Goal: Task Accomplishment & Management: Manage account settings

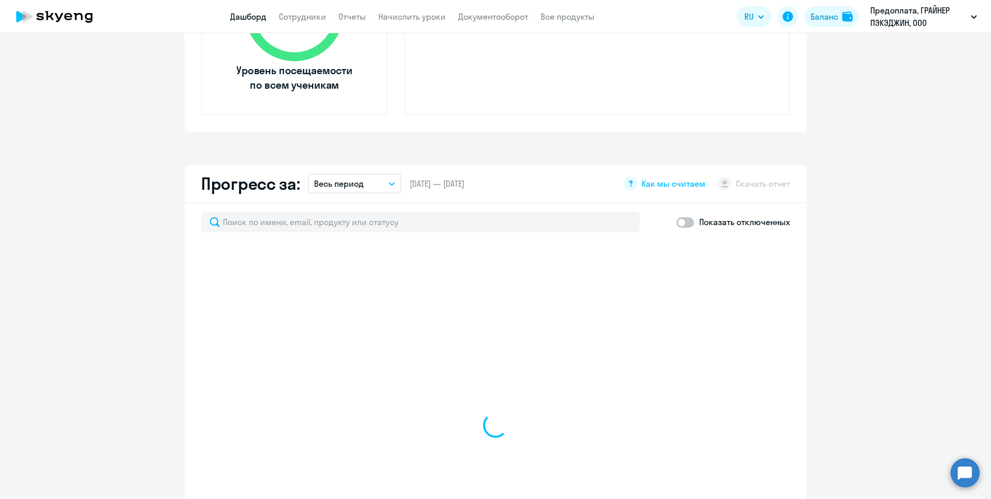
select select "30"
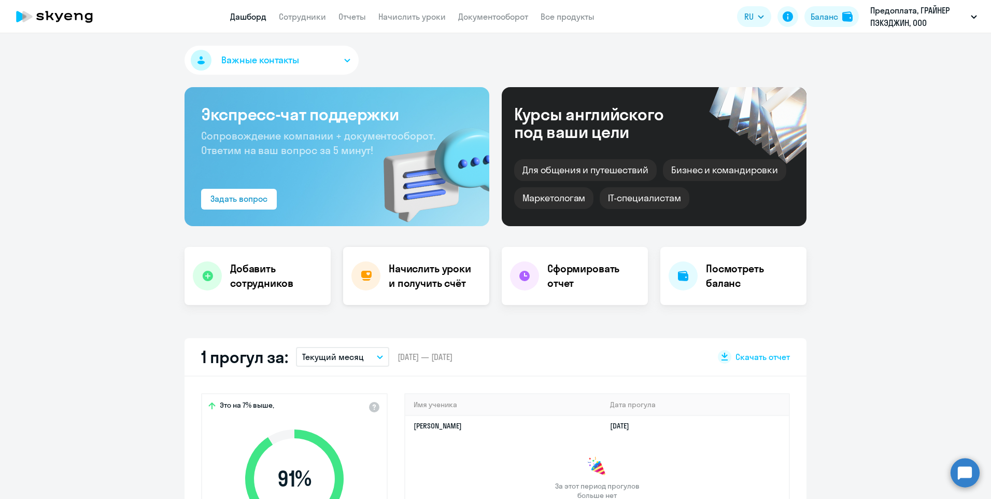
click at [425, 284] on h4 "Начислить уроки и получить счёт" at bounding box center [434, 275] width 90 height 29
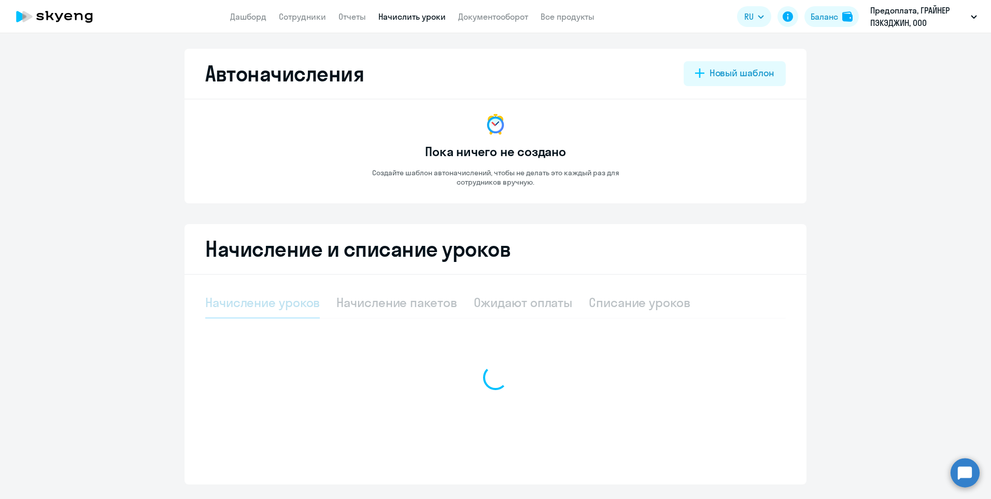
select select "10"
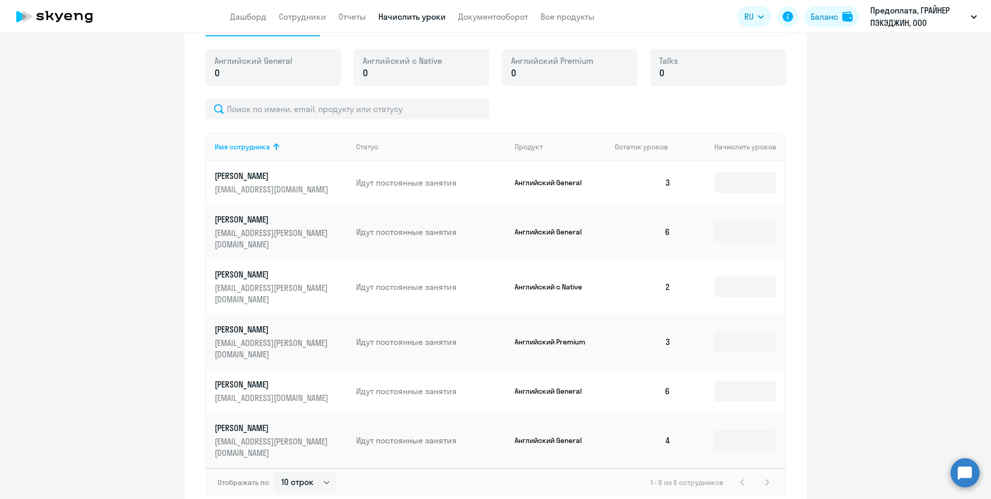
scroll to position [292, 0]
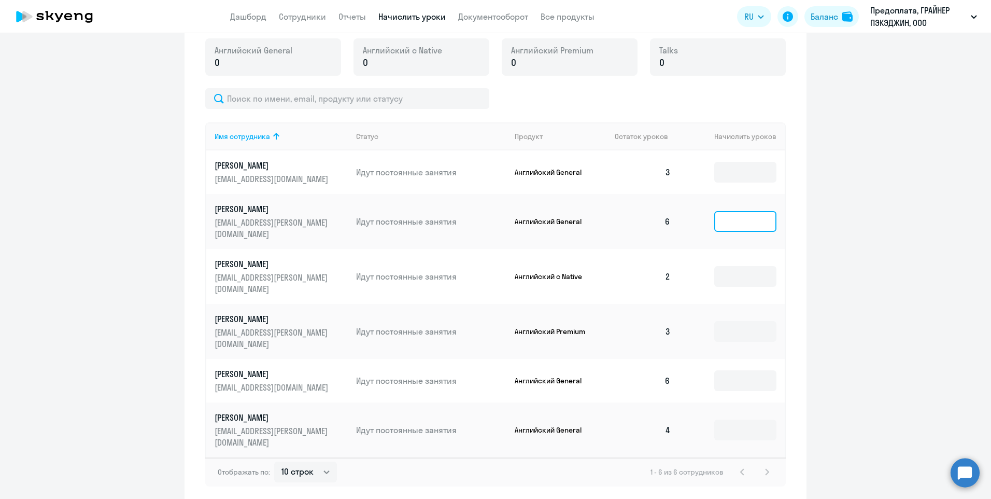
click at [718, 220] on input at bounding box center [745, 221] width 62 height 21
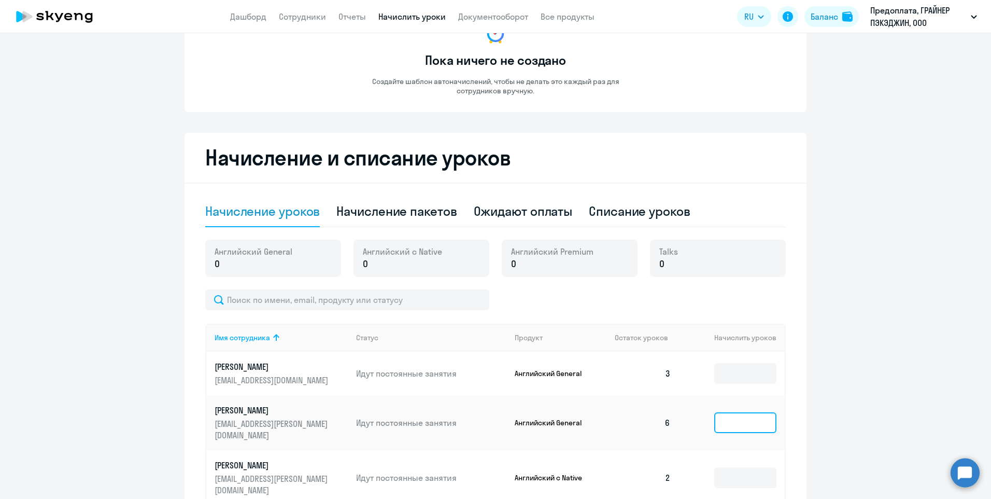
scroll to position [85, 0]
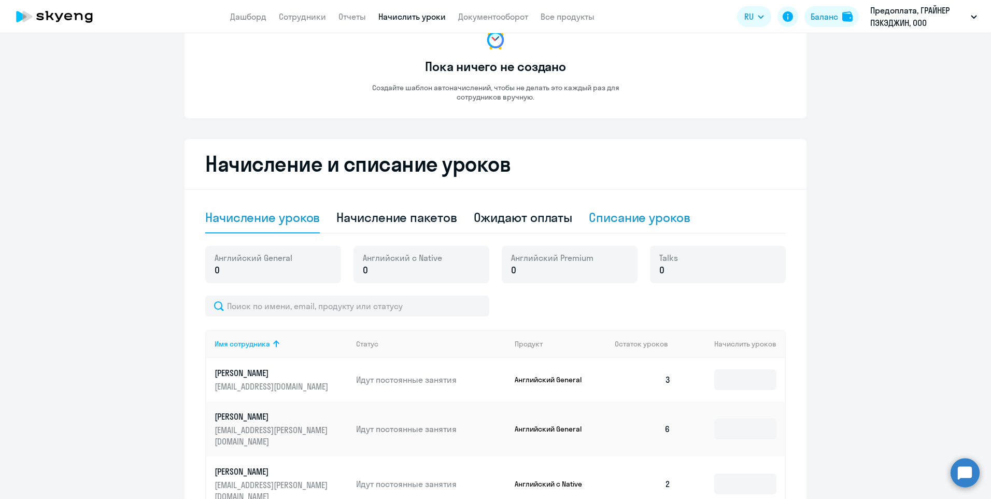
click at [635, 218] on div "Списание уроков" at bounding box center [640, 217] width 102 height 17
select select "10"
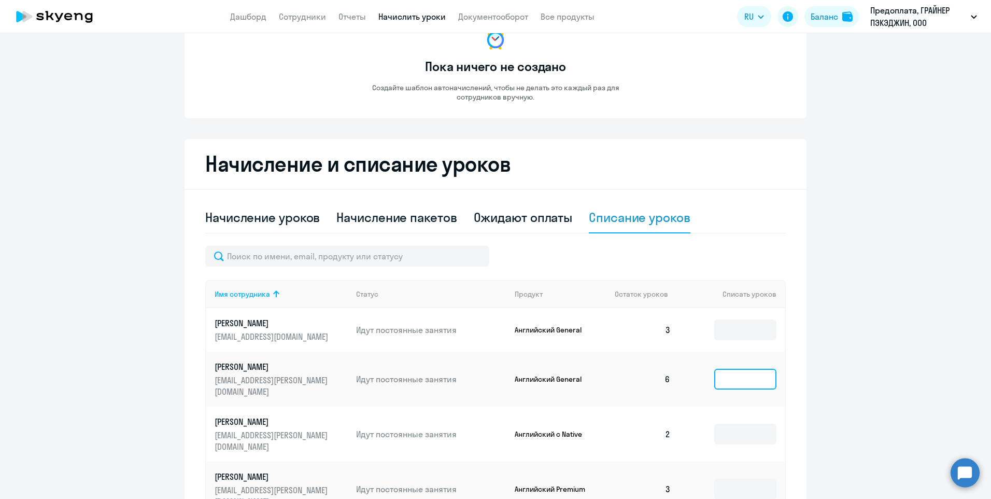
click at [741, 369] on input at bounding box center [745, 379] width 62 height 21
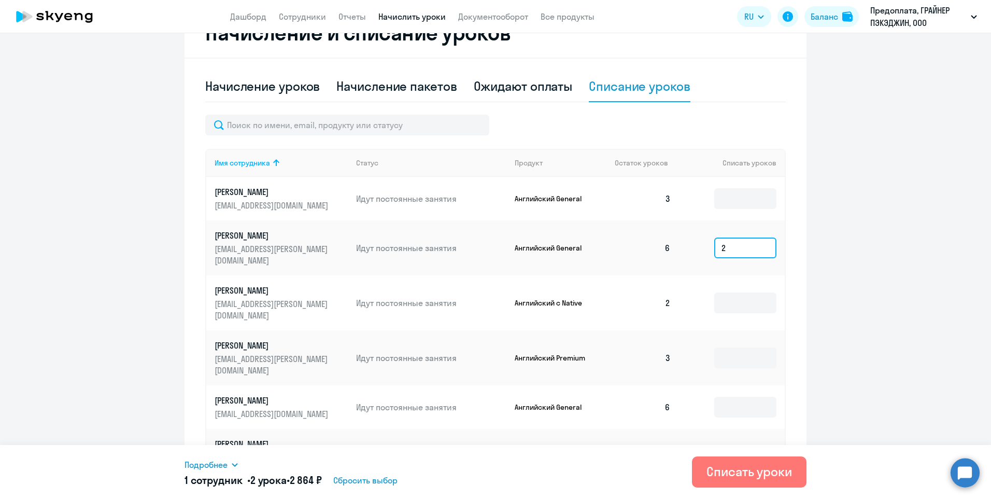
scroll to position [243, 0]
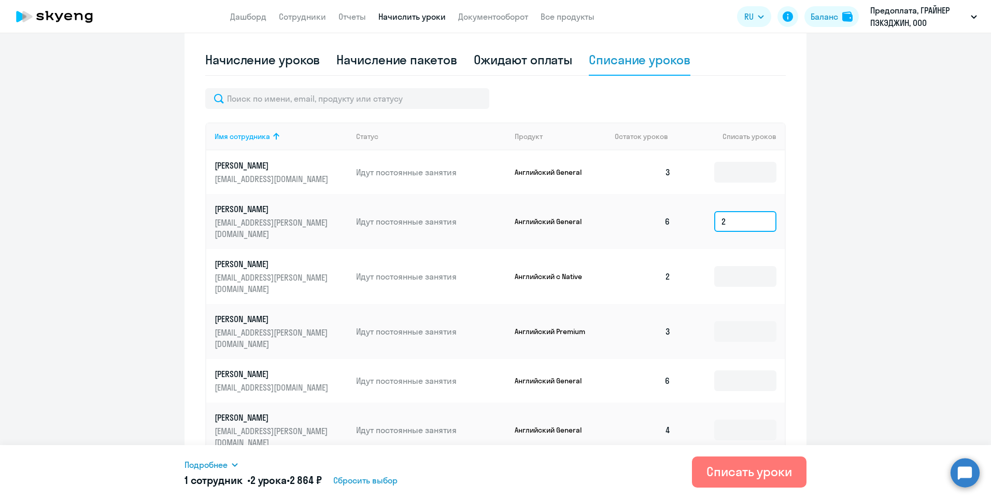
type input "2"
click at [783, 471] on div "Списать уроки" at bounding box center [750, 471] width 86 height 17
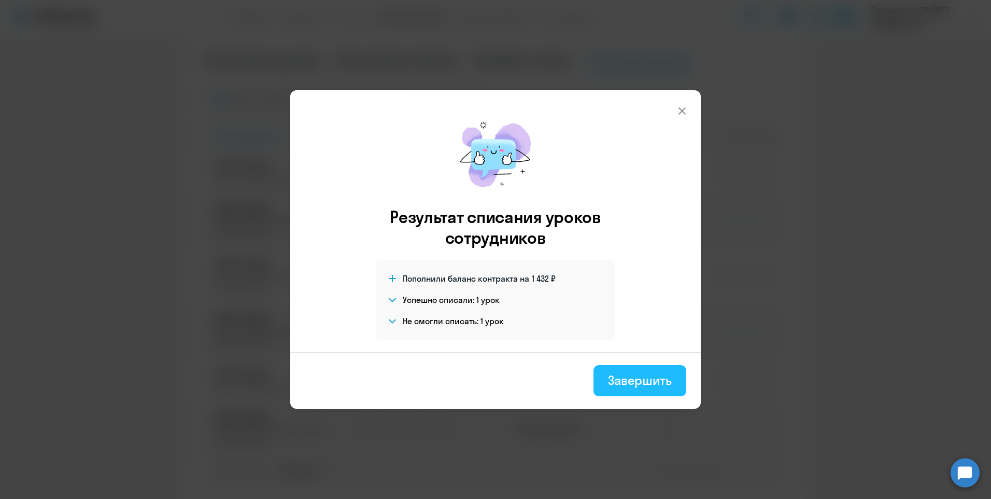
click at [650, 384] on div "Завершить" at bounding box center [640, 380] width 64 height 17
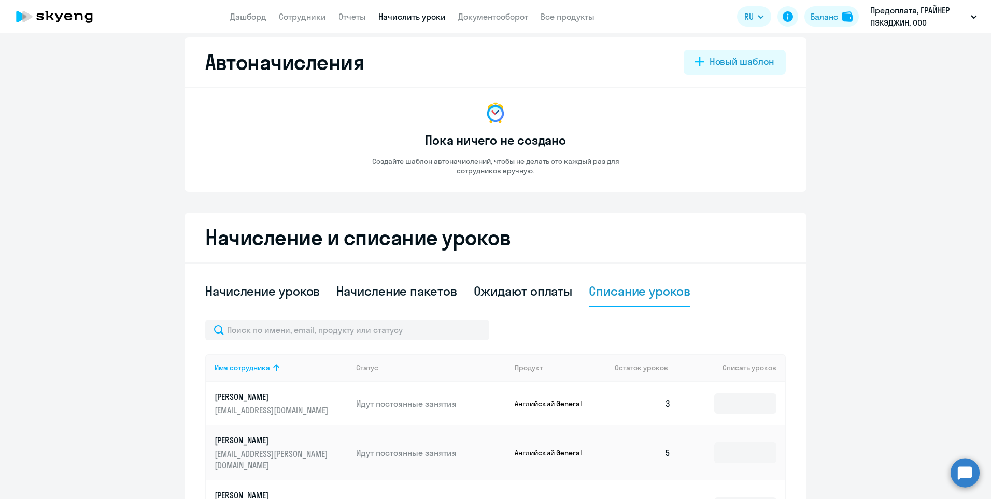
scroll to position [0, 0]
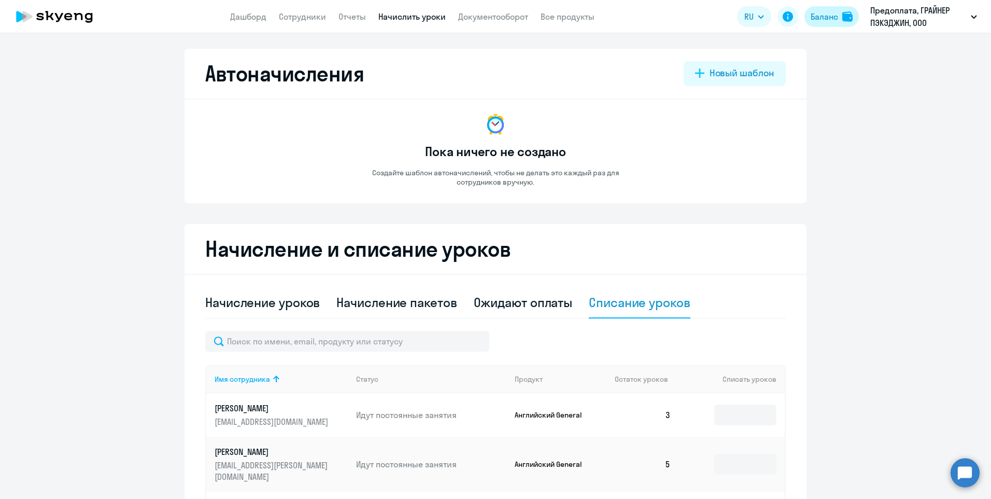
click at [833, 18] on div "Баланс" at bounding box center [824, 16] width 27 height 12
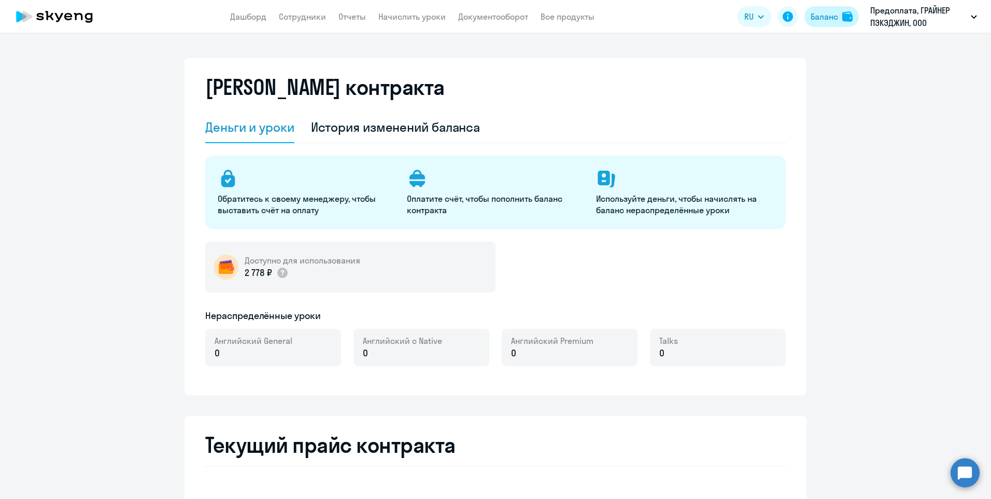
select select "english_adult_not_native_speaker"
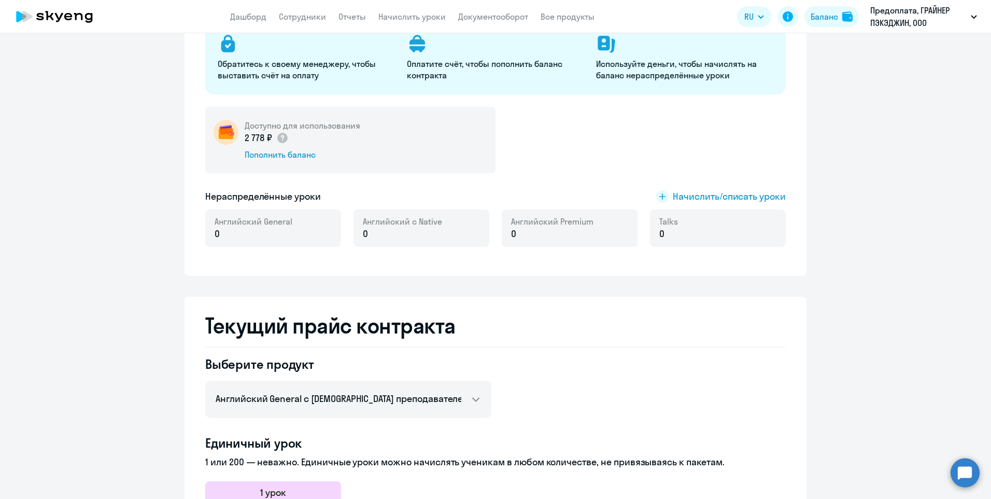
scroll to position [156, 0]
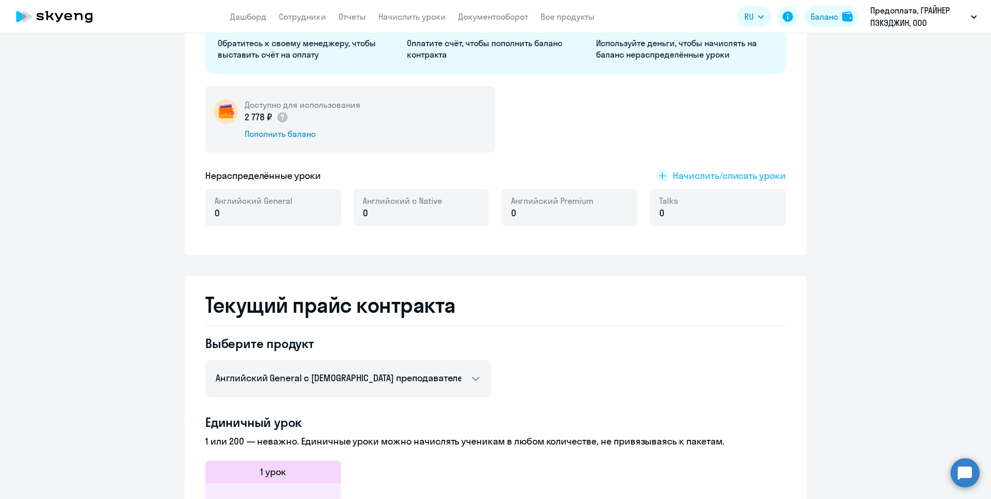
click at [704, 178] on span "Начислить/списать уроки" at bounding box center [729, 175] width 113 height 13
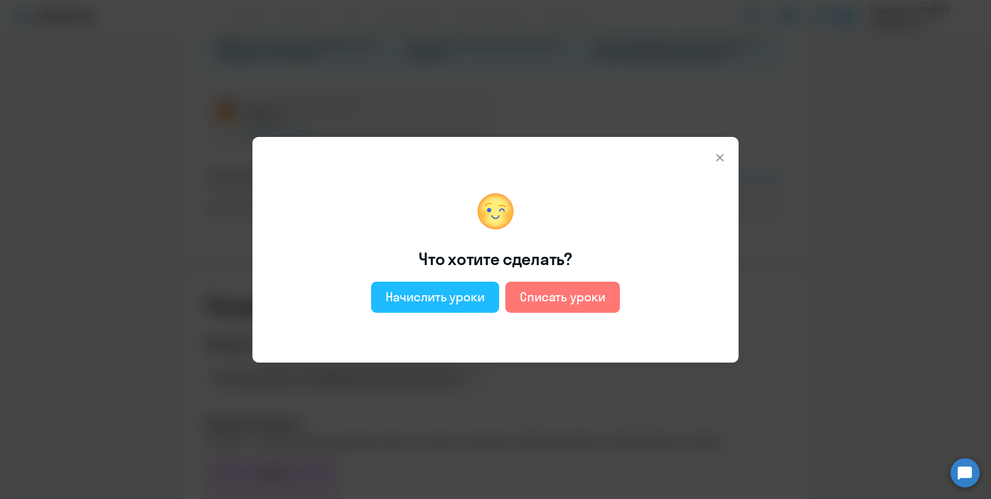
click at [455, 296] on div "Начислить уроки" at bounding box center [435, 296] width 99 height 17
select select "english_adult_not_native_speaker"
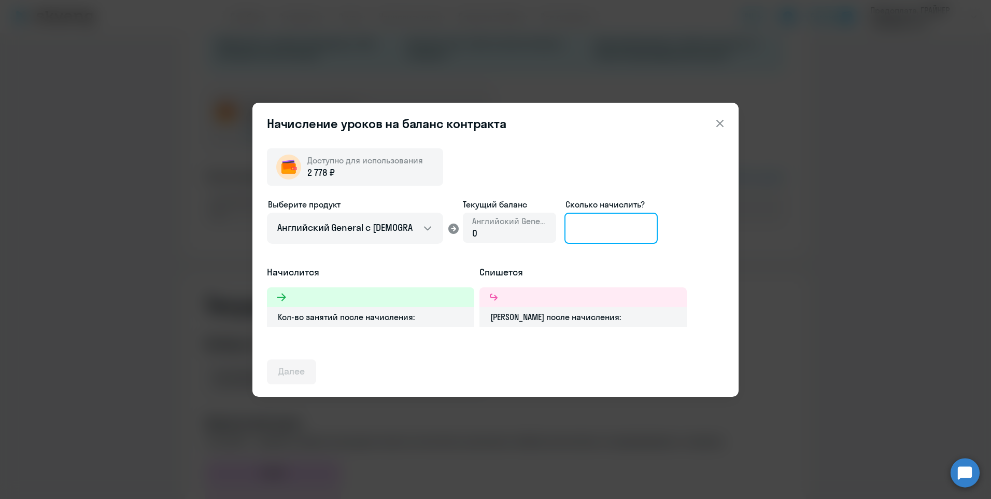
click at [595, 228] on input at bounding box center [611, 228] width 93 height 31
type input "2"
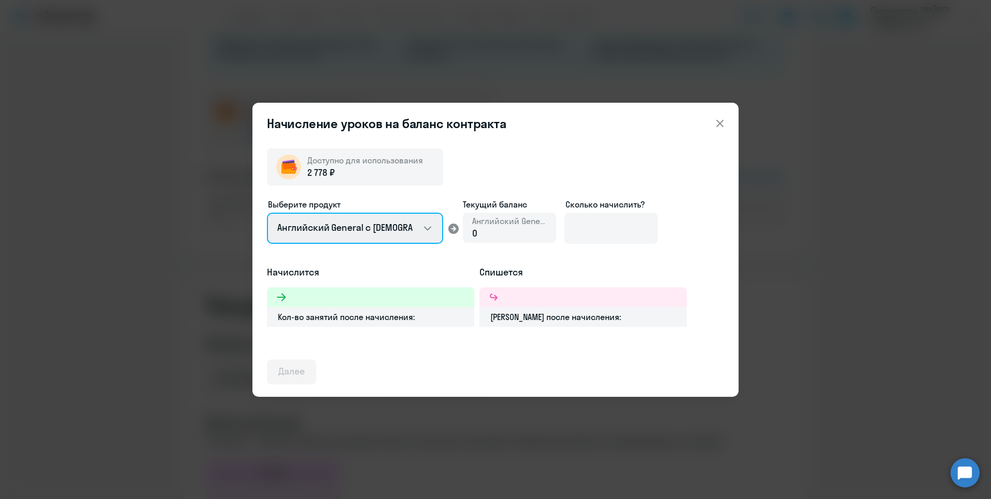
click at [425, 228] on select "Английский General с [DEMOGRAPHIC_DATA] преподавателем Английский General с [DE…" at bounding box center [355, 228] width 176 height 31
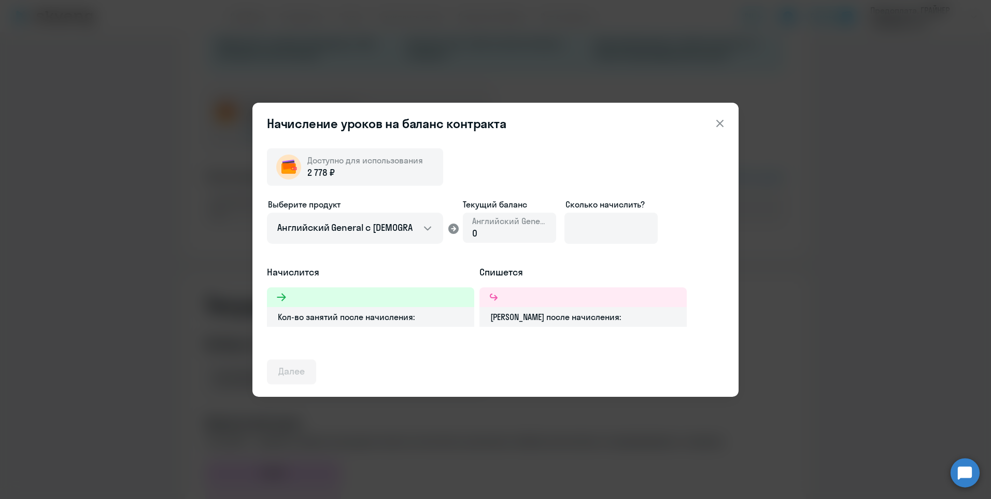
click at [723, 123] on icon at bounding box center [720, 123] width 12 height 12
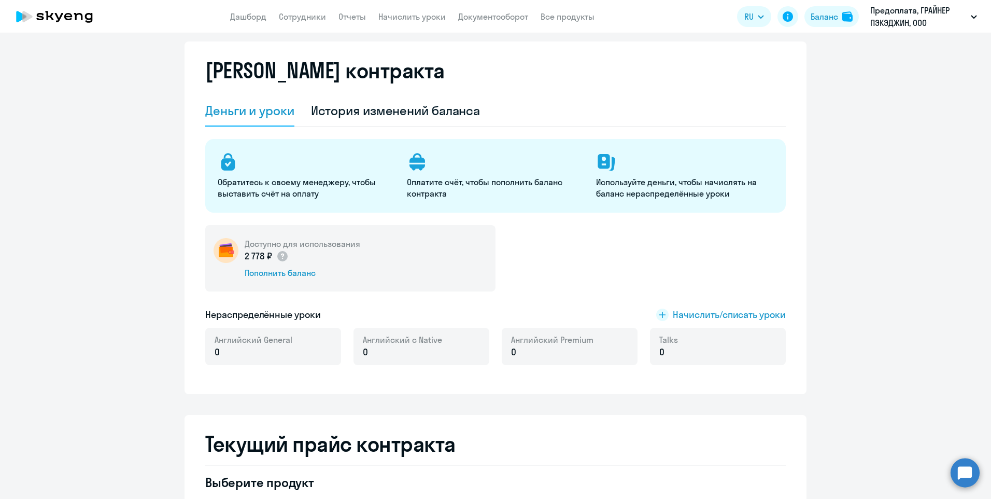
scroll to position [0, 0]
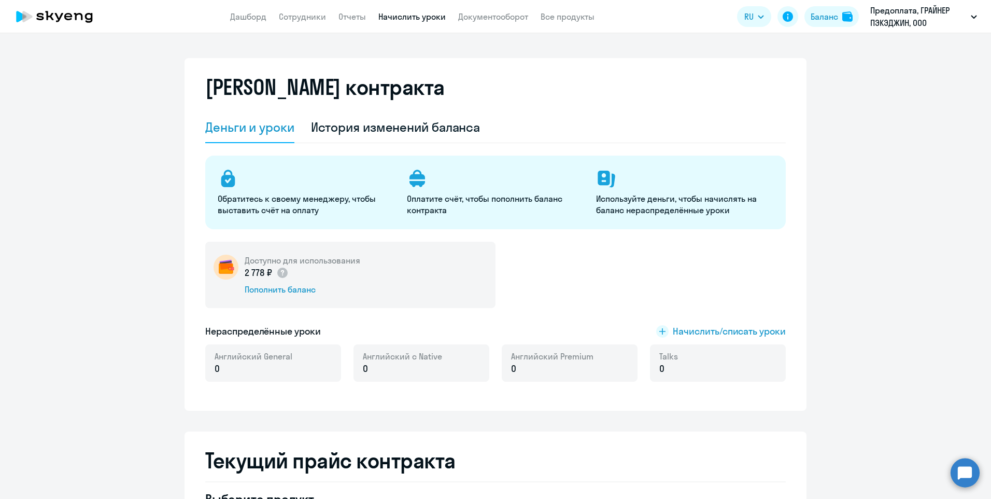
click at [392, 16] on link "Начислить уроки" at bounding box center [411, 16] width 67 height 10
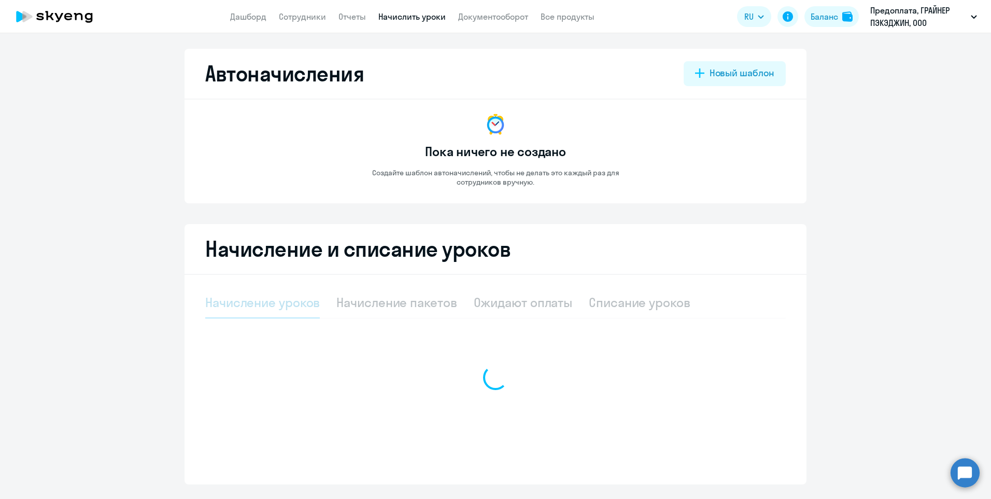
select select "10"
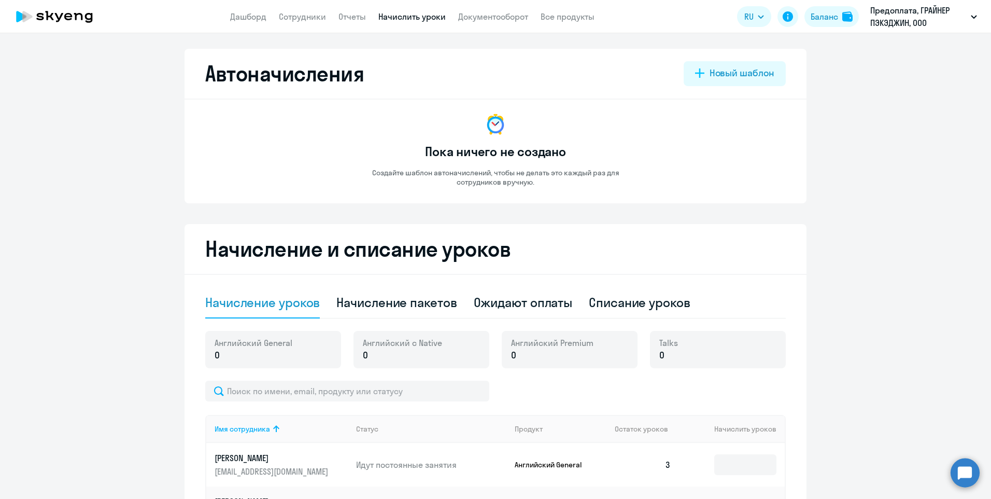
scroll to position [207, 0]
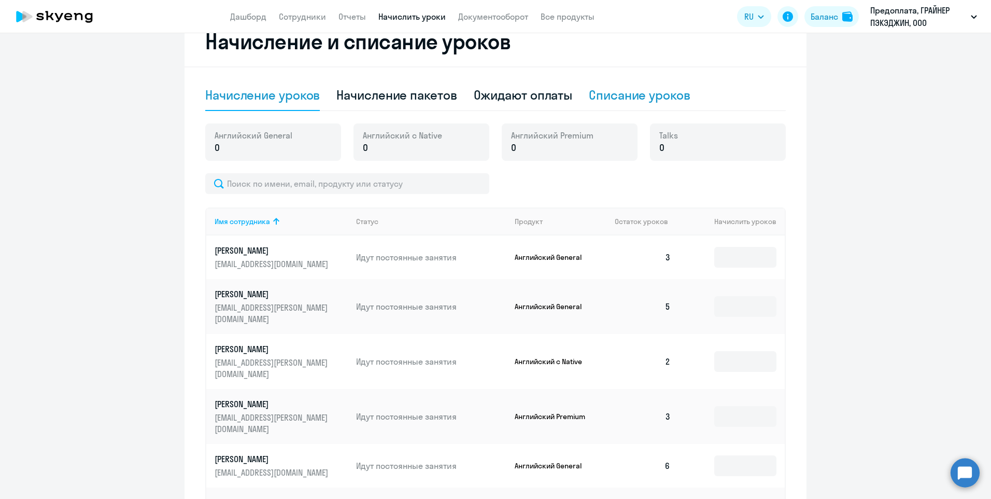
click at [627, 95] on div "Списание уроков" at bounding box center [640, 95] width 102 height 17
select select "10"
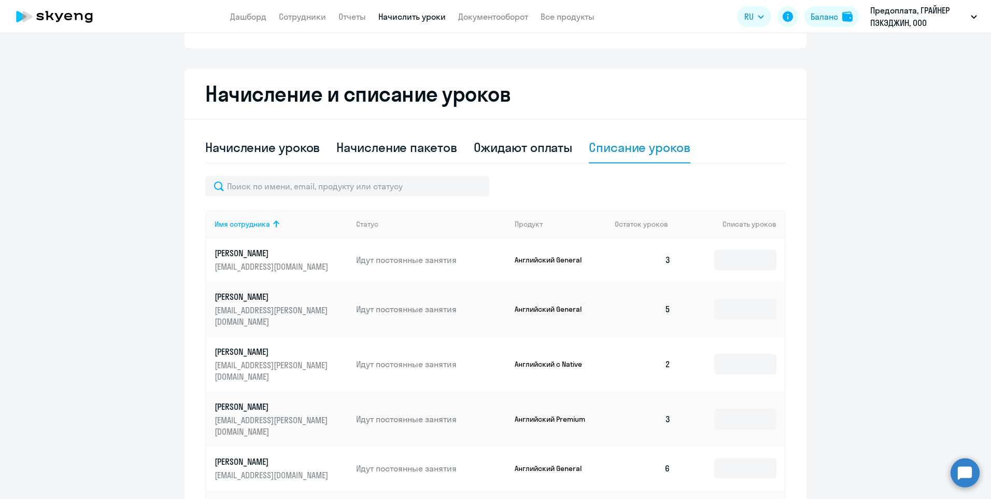
scroll to position [156, 0]
click at [740, 304] on input at bounding box center [745, 308] width 62 height 21
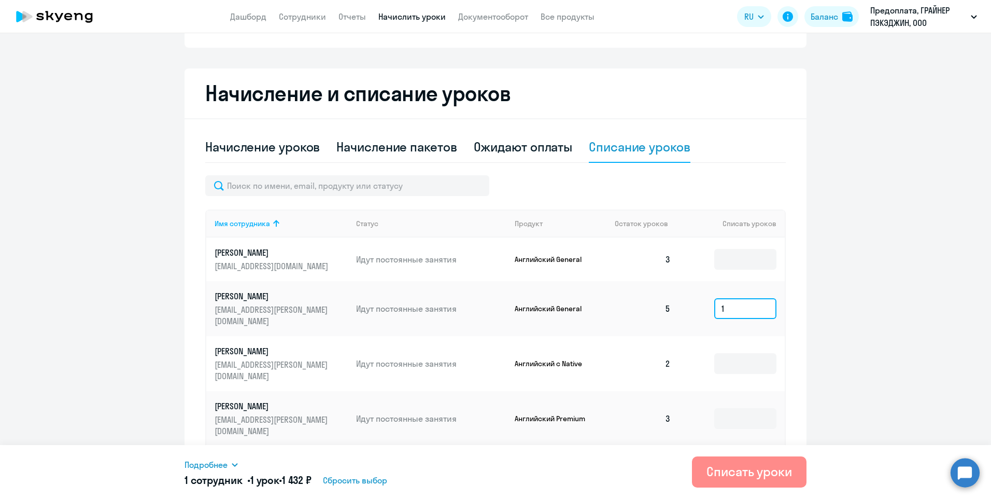
type input "1"
click at [760, 471] on div "Списать уроки" at bounding box center [750, 471] width 86 height 17
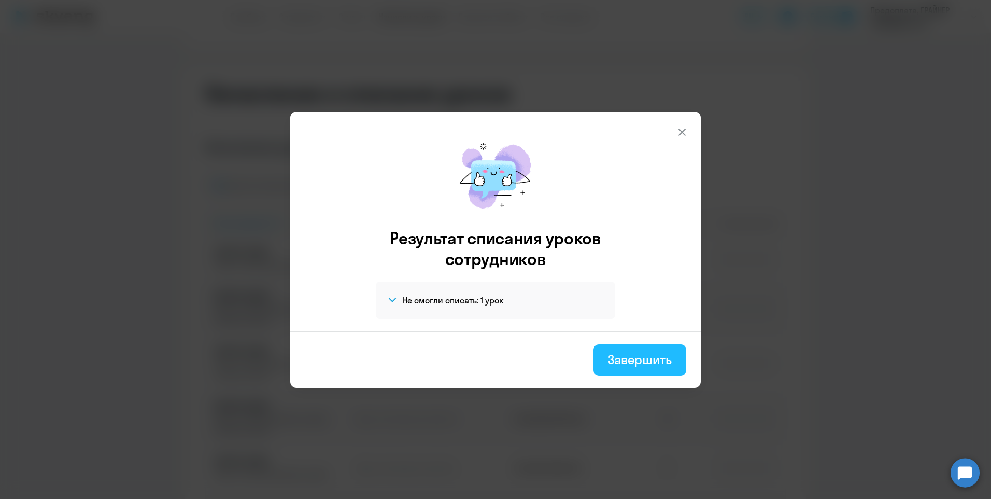
click at [641, 362] on div "Завершить" at bounding box center [640, 359] width 64 height 17
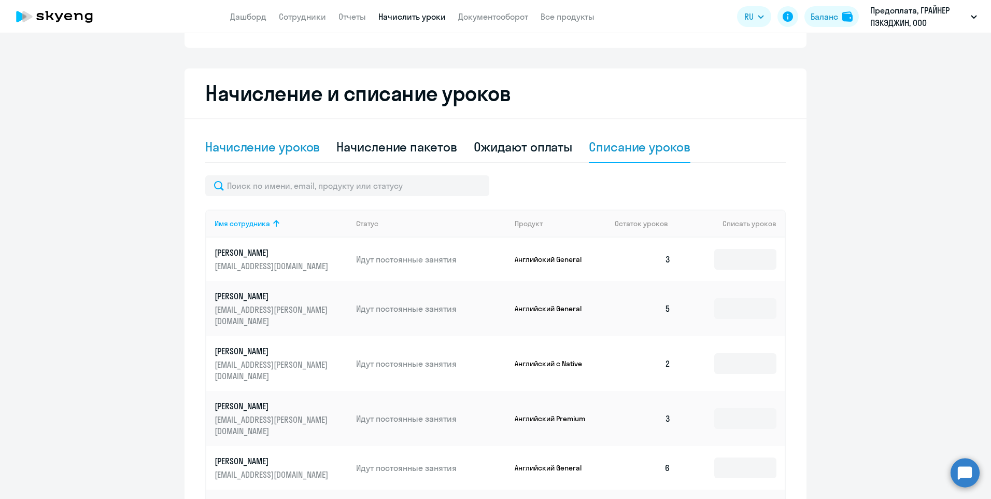
click at [263, 150] on div "Начисление уроков" at bounding box center [262, 146] width 115 height 17
select select "10"
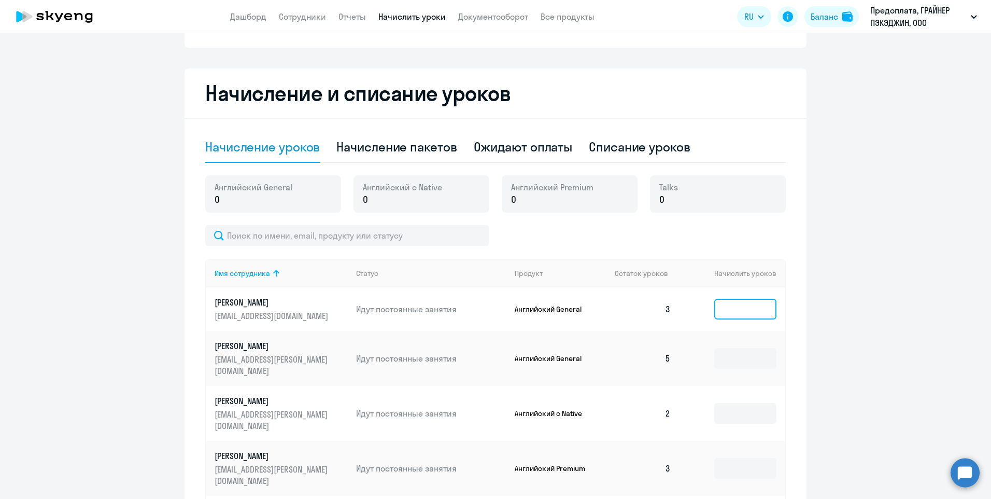
click at [748, 311] on input at bounding box center [745, 309] width 62 height 21
type input "1"
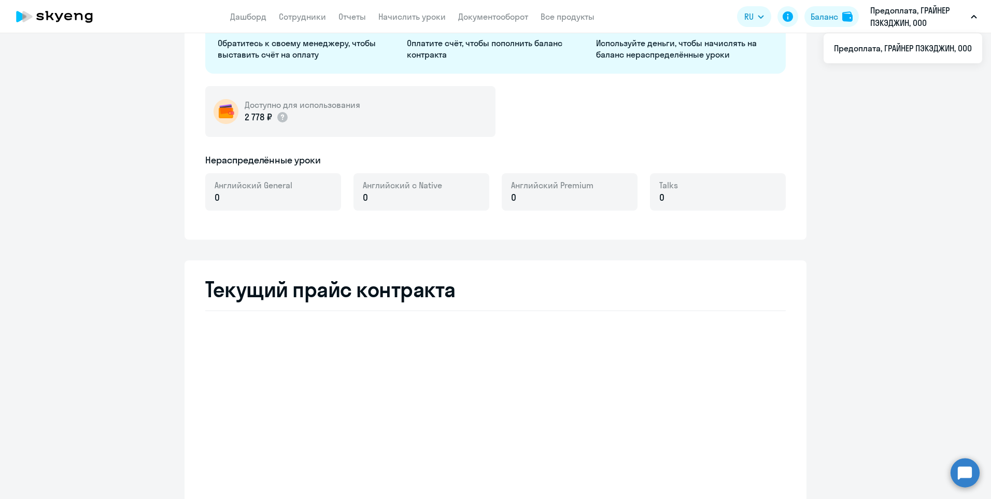
select select "english_adult_not_native_speaker"
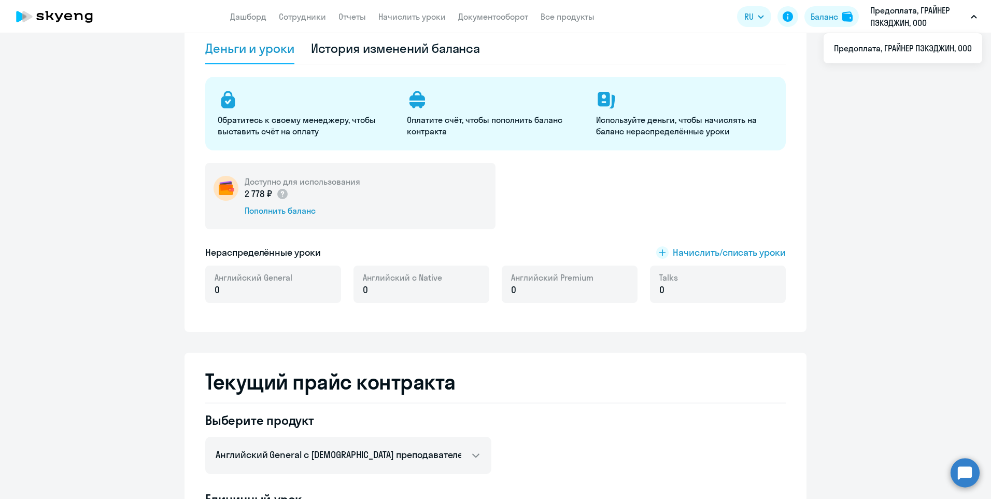
scroll to position [52, 0]
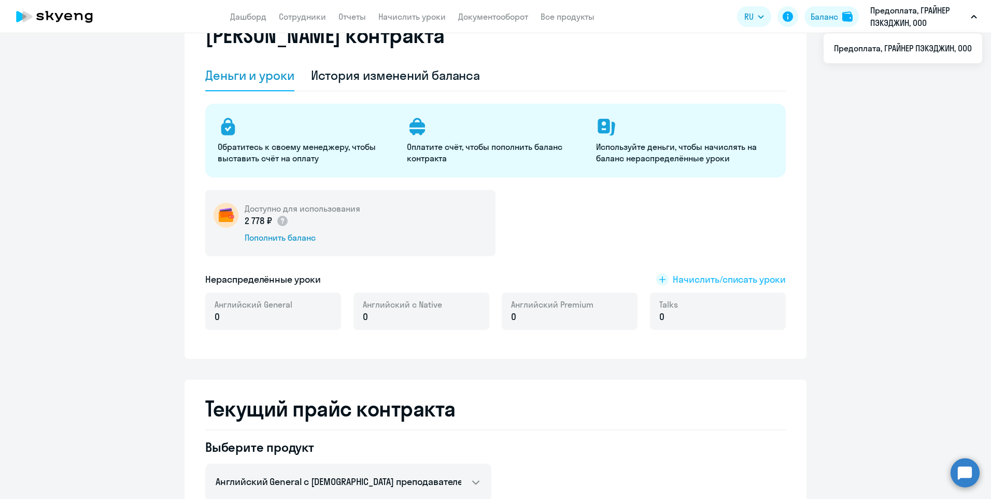
click at [664, 277] on rect at bounding box center [662, 279] width 12 height 12
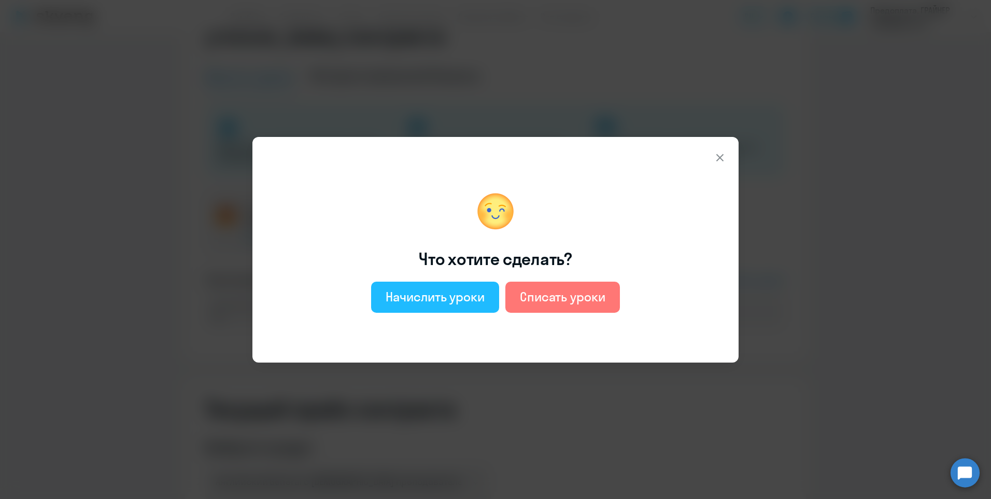
click at [471, 292] on div "Начислить уроки" at bounding box center [435, 296] width 99 height 17
select select "english_adult_not_native_speaker"
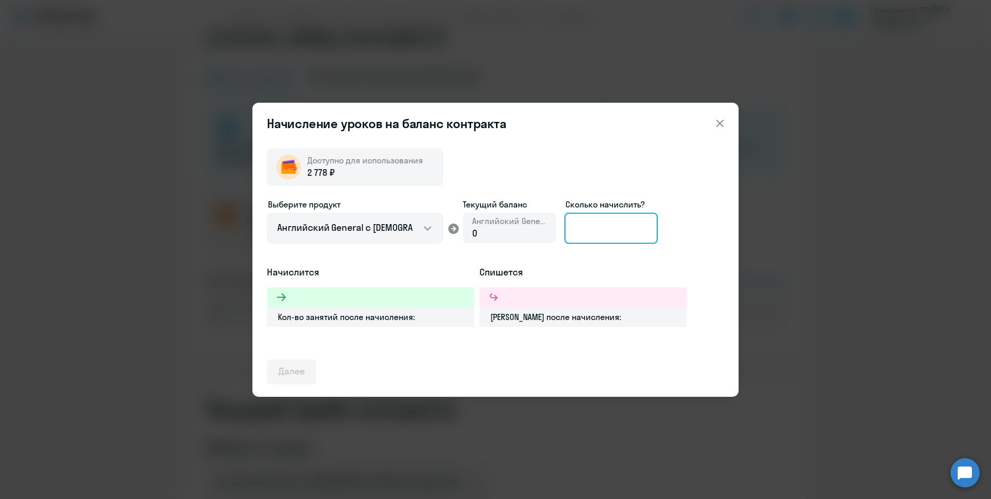
click at [586, 231] on input at bounding box center [611, 228] width 93 height 31
type input "1"
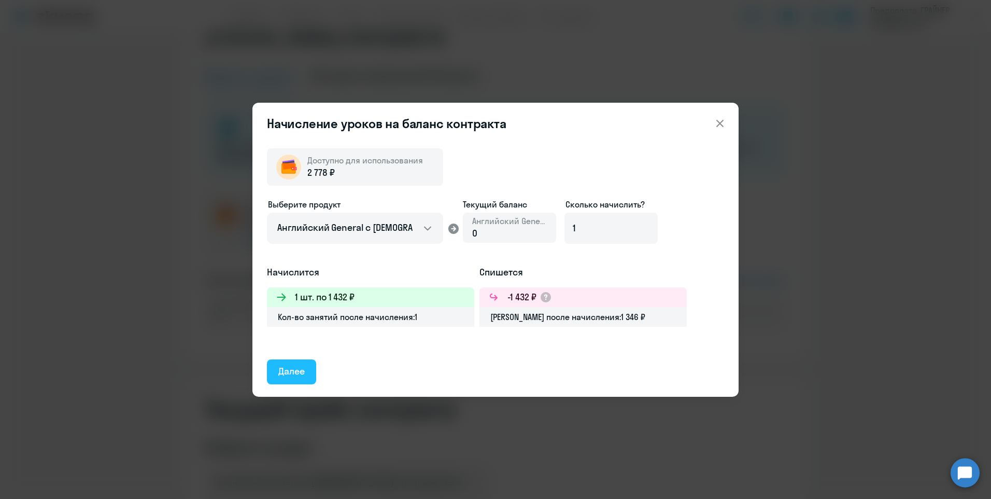
click at [290, 369] on div "Далее" at bounding box center [291, 371] width 26 height 13
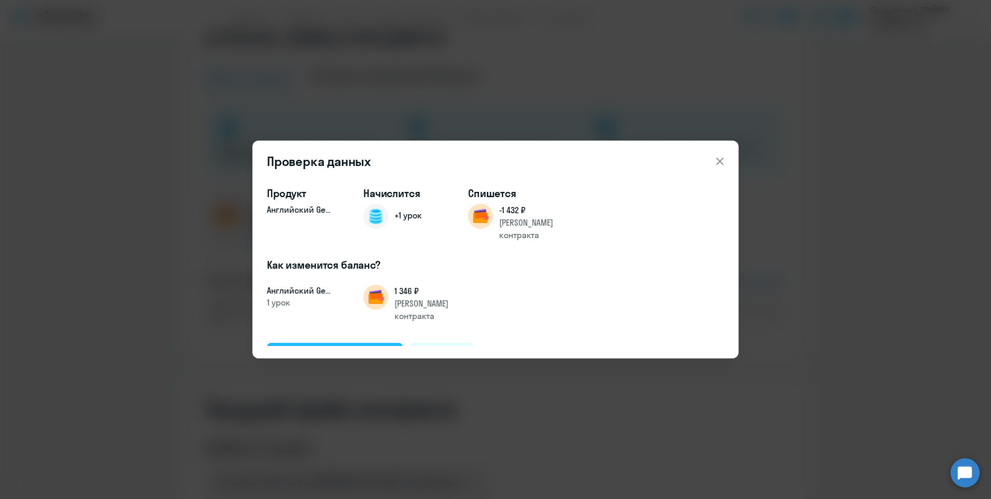
click at [369, 348] on div "Подтвердить и начислить" at bounding box center [334, 354] width 113 height 13
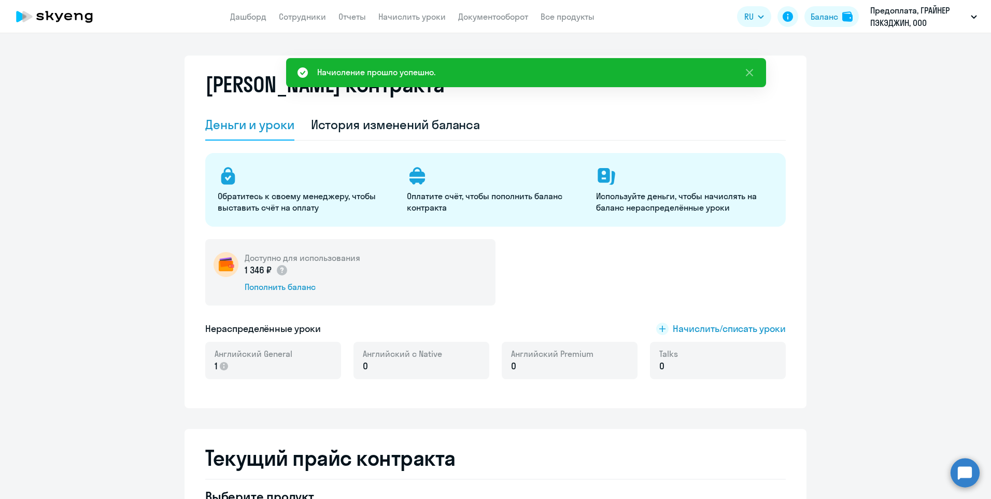
scroll to position [0, 0]
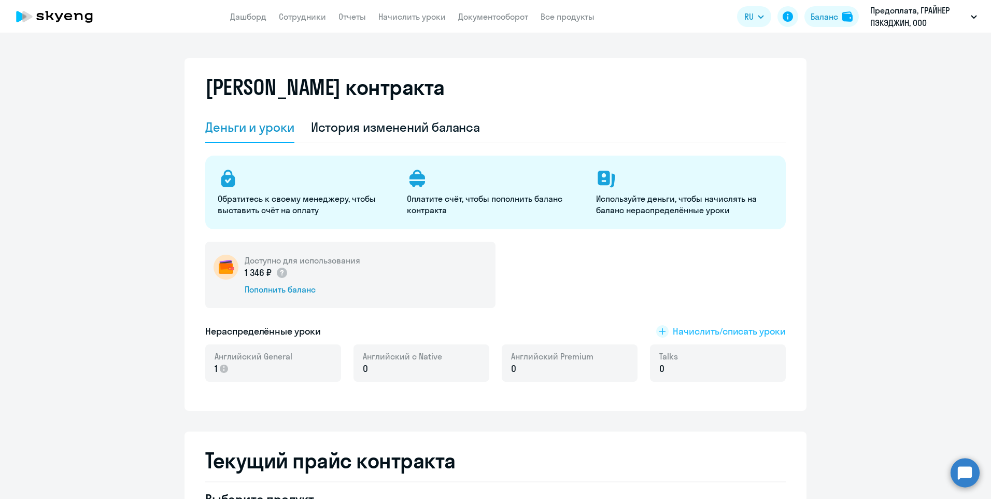
click at [676, 333] on span "Начислить/списать уроки" at bounding box center [729, 331] width 113 height 13
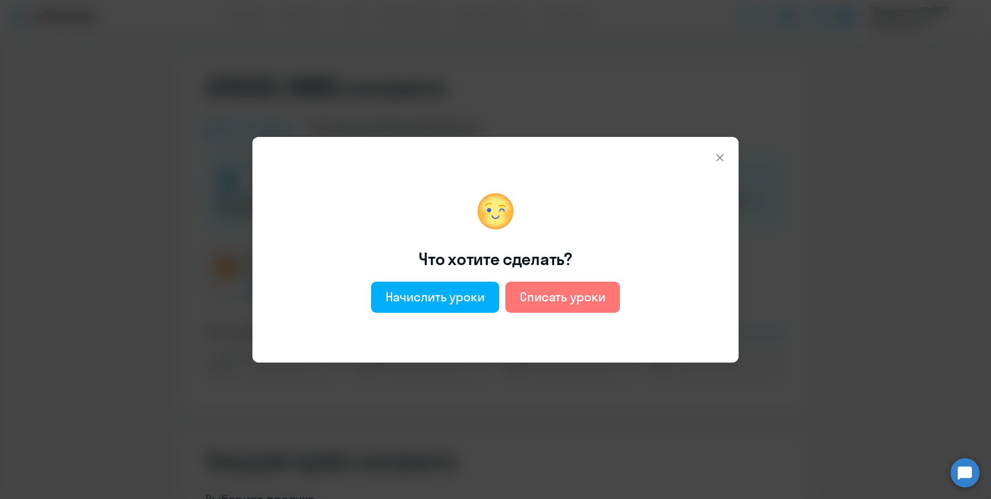
click at [722, 156] on icon at bounding box center [720, 156] width 7 height 7
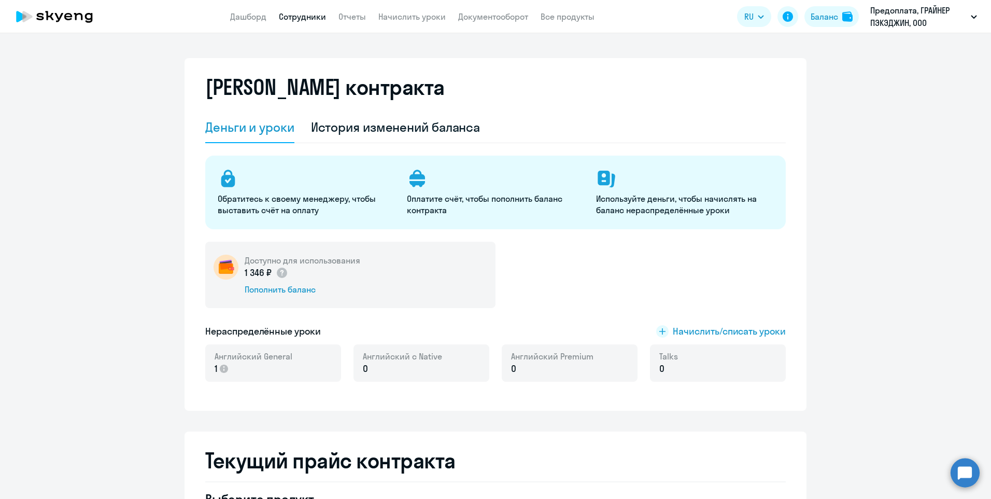
click at [303, 19] on link "Сотрудники" at bounding box center [302, 16] width 47 height 10
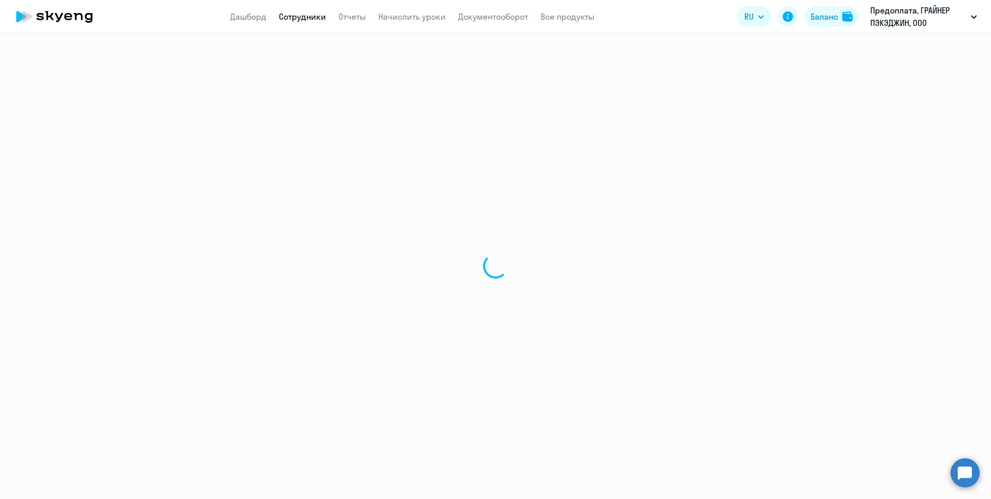
select select "30"
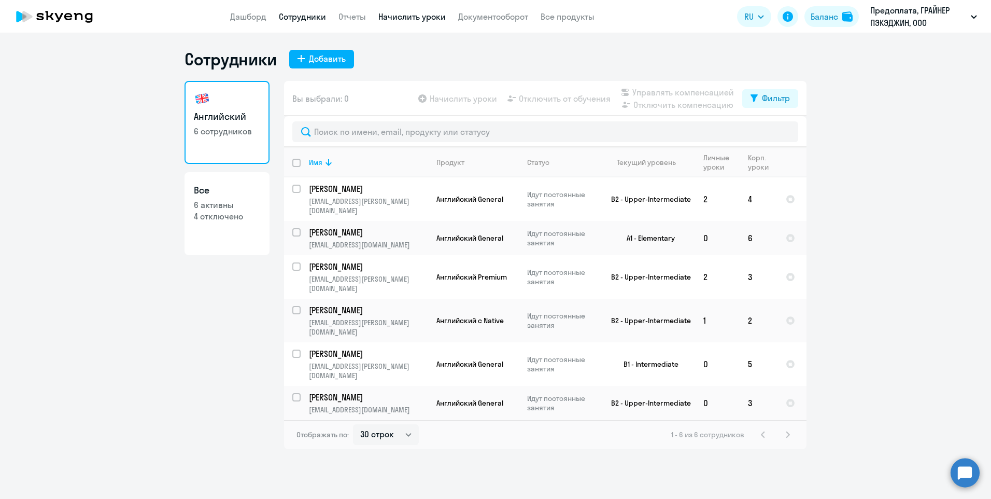
click at [418, 19] on link "Начислить уроки" at bounding box center [411, 16] width 67 height 10
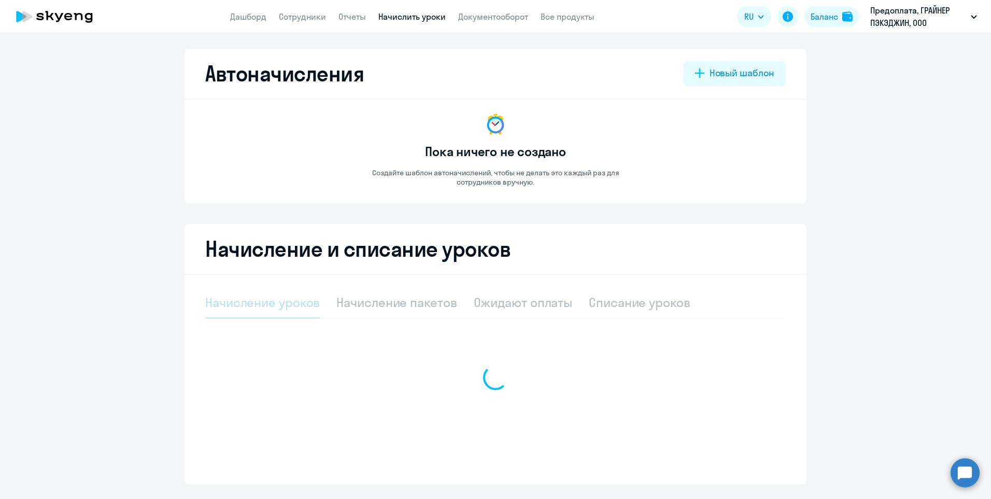
select select "10"
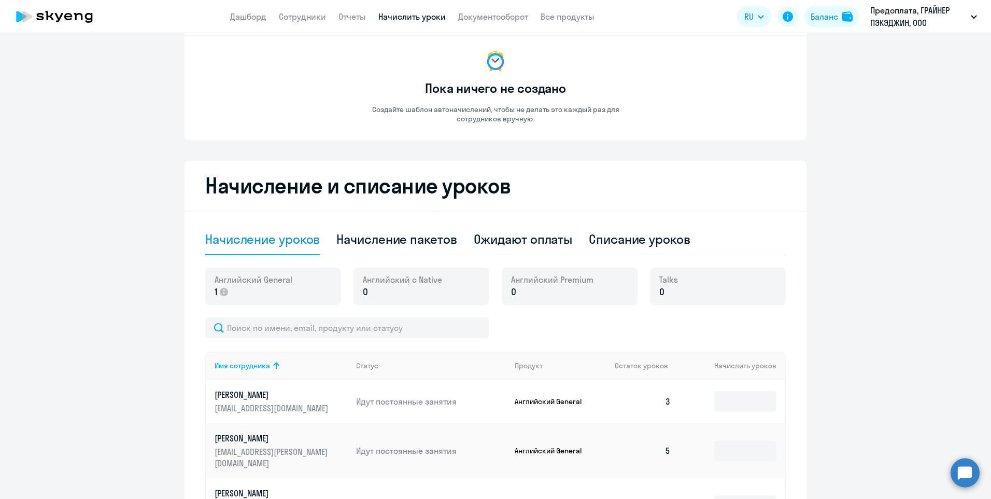
scroll to position [259, 0]
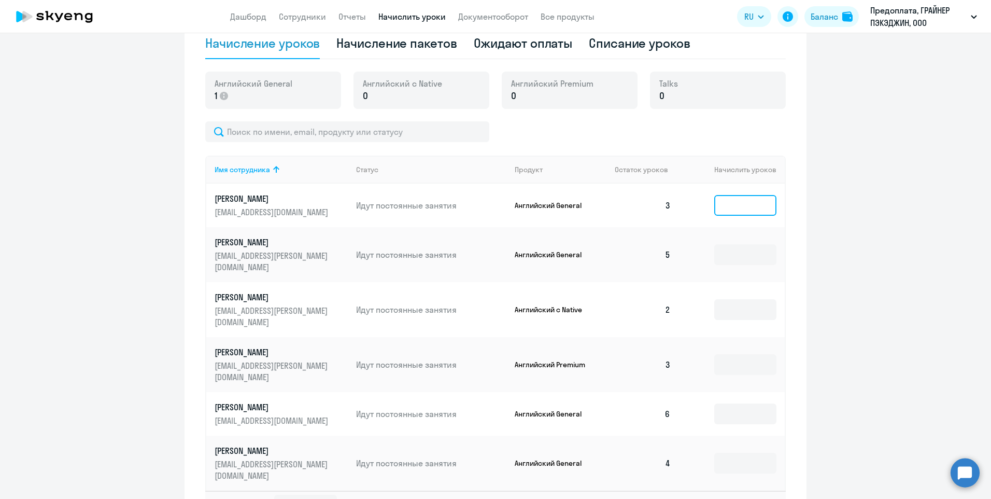
click at [735, 200] on input at bounding box center [745, 205] width 62 height 21
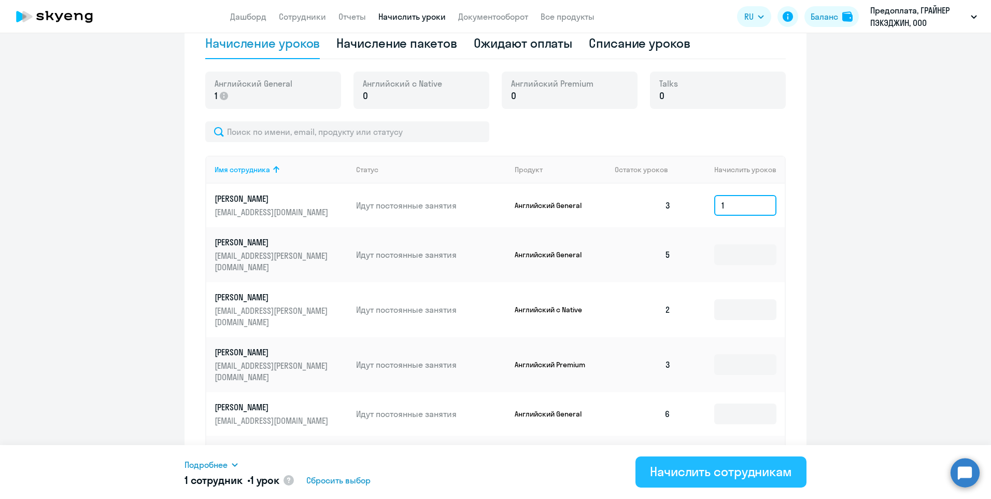
type input "1"
click at [711, 474] on div "Начислить сотрудникам" at bounding box center [721, 471] width 142 height 17
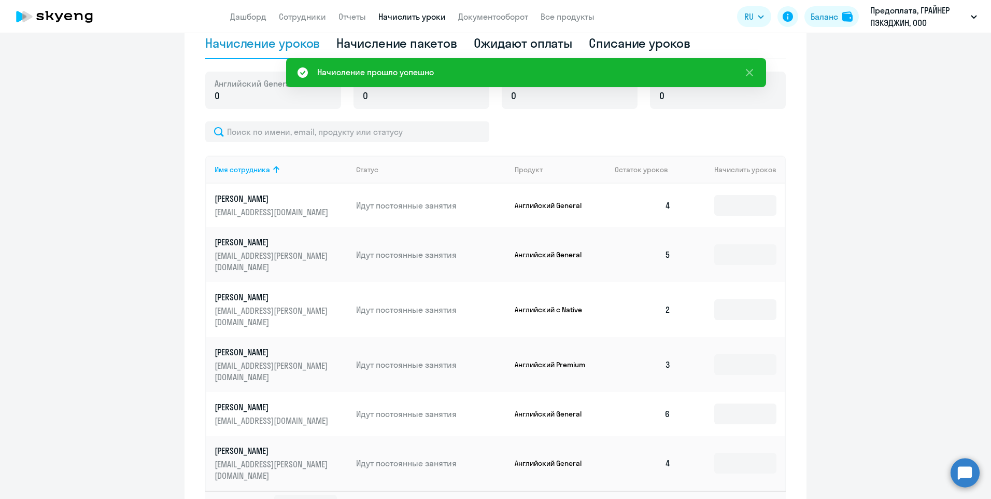
click at [858, 329] on ng-component "Автоначисления Новый шаблон Пока ничего не создано Создайте шаблон автоначислен…" at bounding box center [495, 162] width 991 height 747
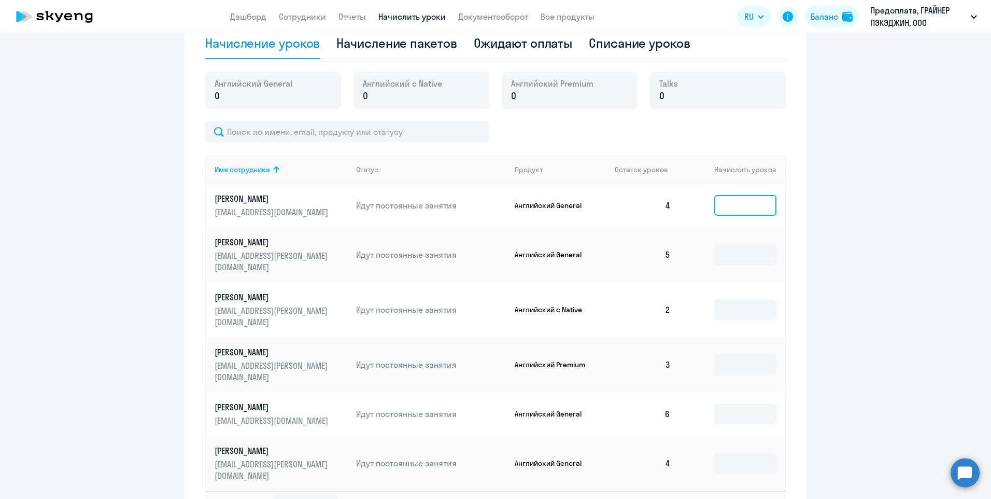
click at [750, 209] on input at bounding box center [745, 205] width 62 height 21
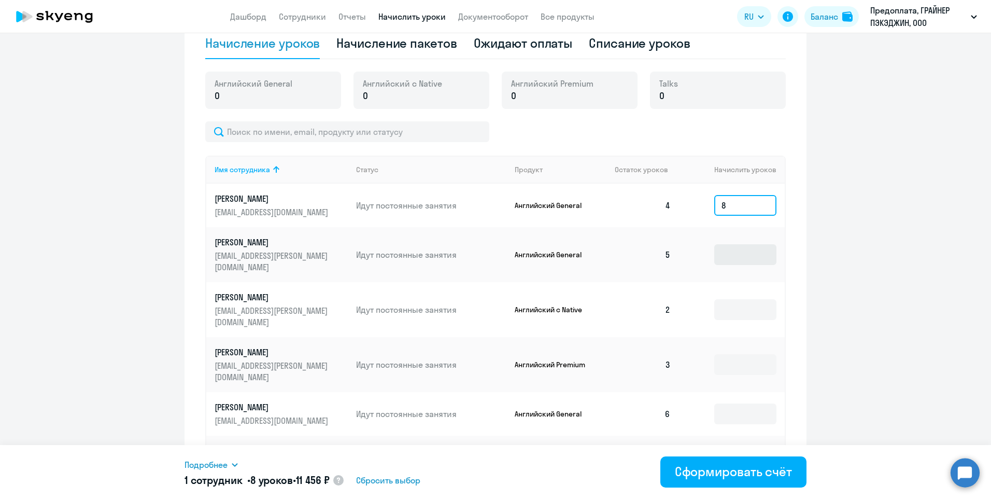
type input "8"
click at [737, 248] on input at bounding box center [745, 254] width 62 height 21
type input "7"
click at [751, 299] on input at bounding box center [745, 309] width 62 height 21
type input "4"
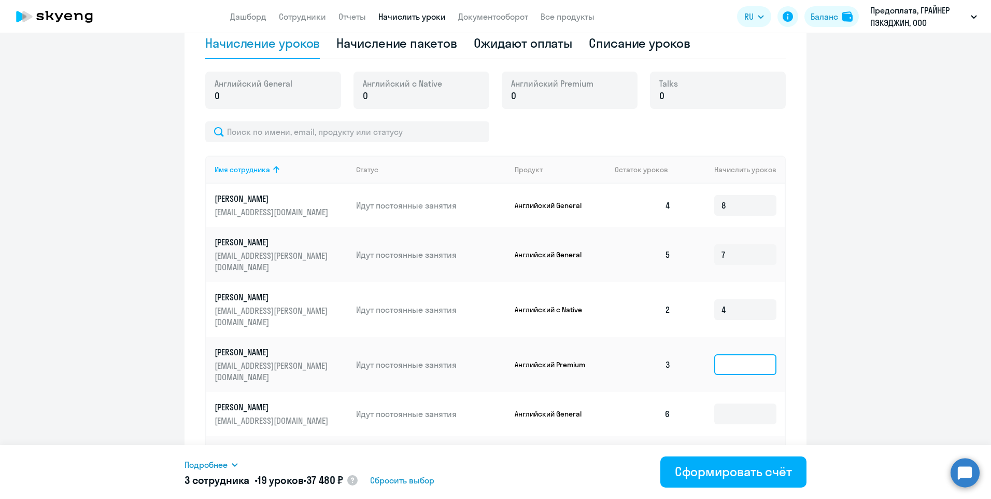
click at [752, 354] on input at bounding box center [745, 364] width 62 height 21
type input "8"
click at [740, 403] on input at bounding box center [745, 413] width 62 height 21
click at [733, 354] on input "8" at bounding box center [745, 364] width 62 height 21
type input "9"
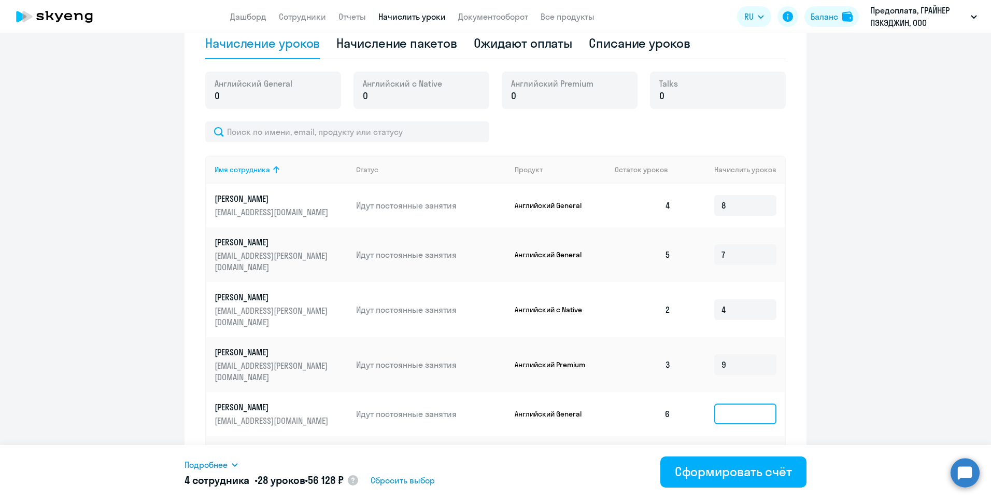
click at [734, 403] on input at bounding box center [745, 413] width 62 height 21
type input "6"
click at [739, 453] on input at bounding box center [745, 463] width 62 height 21
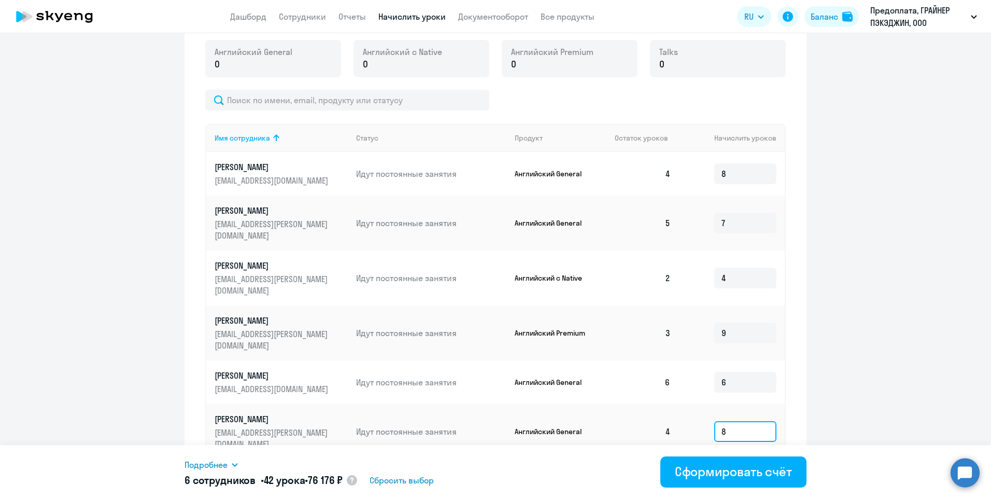
scroll to position [292, 0]
type input "8"
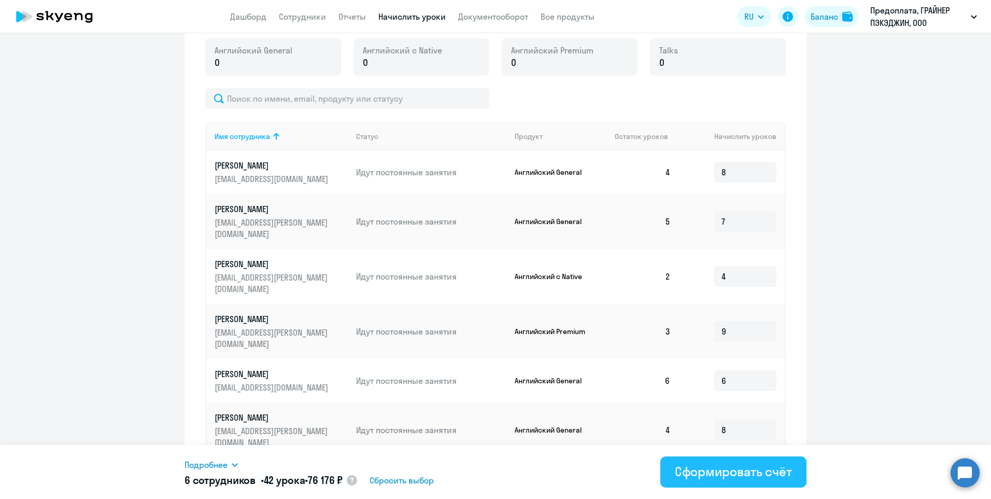
click at [755, 474] on div "Сформировать счёт" at bounding box center [733, 471] width 117 height 17
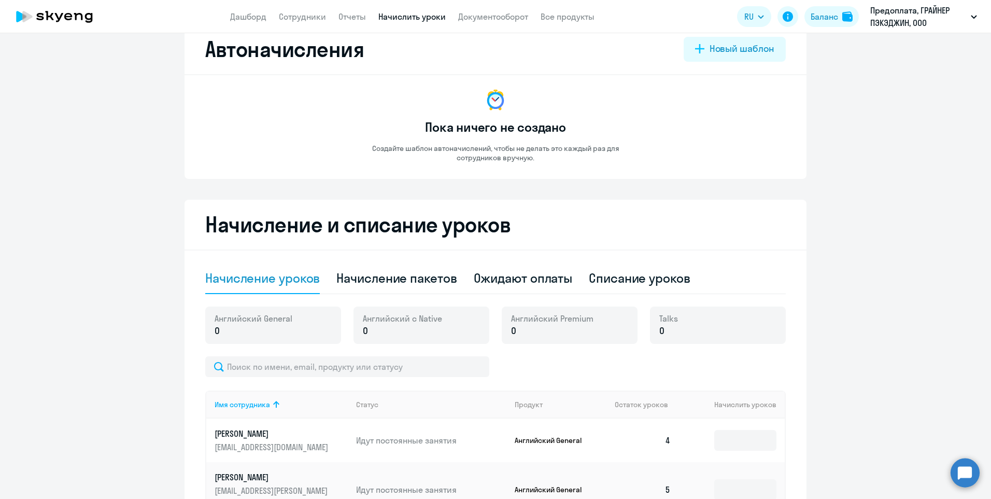
scroll to position [0, 0]
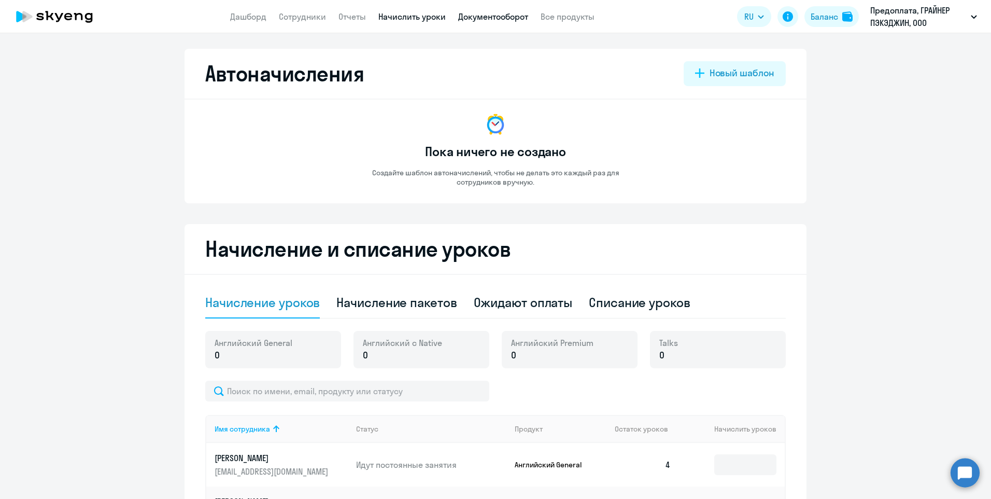
click at [490, 18] on link "Документооборот" at bounding box center [493, 16] width 70 height 10
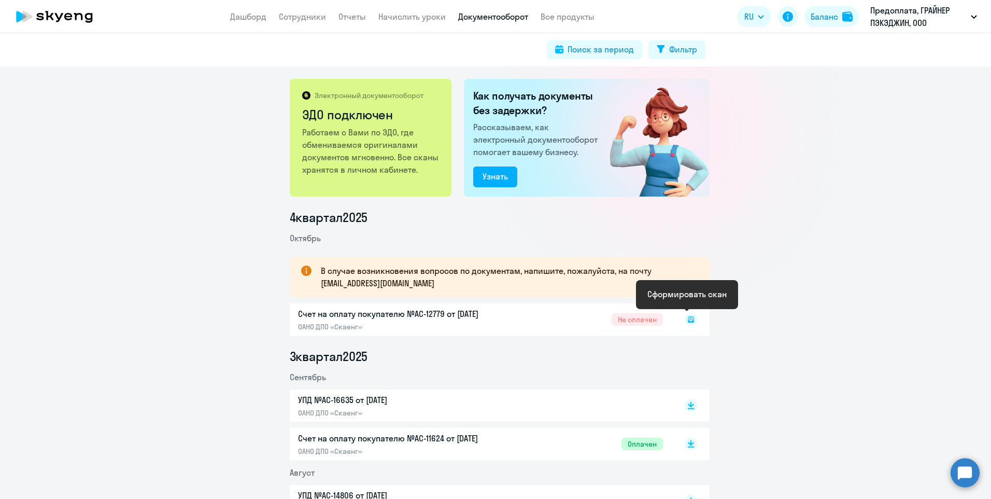
click at [689, 319] on icon at bounding box center [691, 319] width 4 height 1
click at [689, 201] on div at bounding box center [669, 131] width 185 height 185
click at [688, 316] on icon at bounding box center [691, 317] width 6 height 5
